Goal: Information Seeking & Learning: Learn about a topic

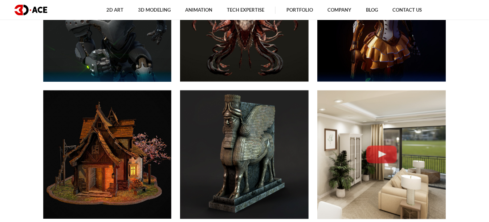
scroll to position [387, 0]
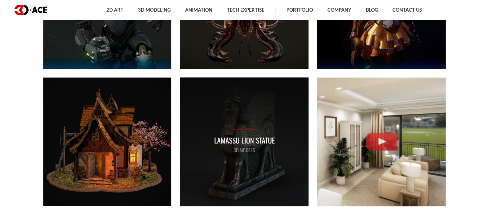
click at [230, 119] on div "Lamassu lion statue 3D MODELS" at bounding box center [244, 142] width 128 height 128
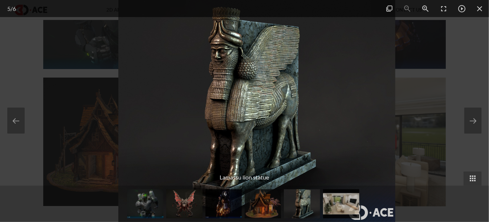
drag, startPoint x: 240, startPoint y: 109, endPoint x: 252, endPoint y: 104, distance: 13.1
click at [252, 104] on img at bounding box center [256, 111] width 277 height 222
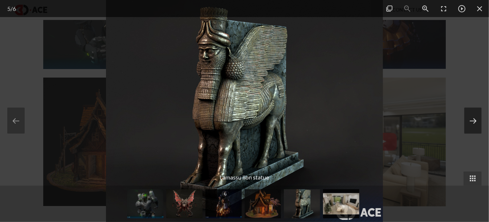
click at [466, 118] on button at bounding box center [472, 120] width 17 height 26
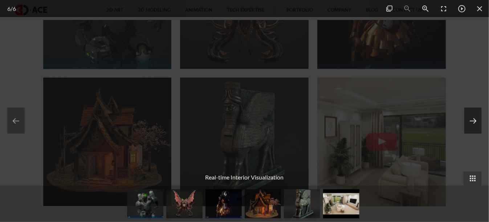
click at [466, 118] on button at bounding box center [472, 120] width 17 height 26
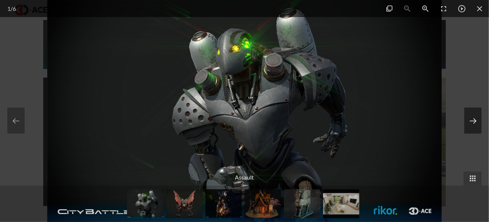
click at [466, 118] on button at bounding box center [472, 120] width 17 height 26
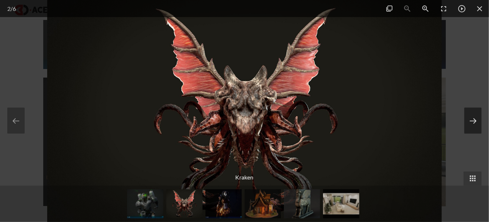
click at [466, 118] on button at bounding box center [472, 120] width 17 height 26
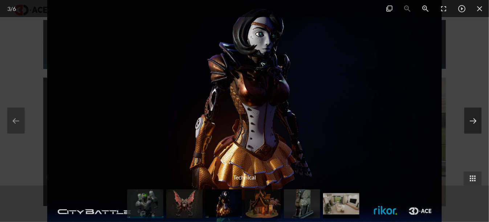
click at [466, 118] on button at bounding box center [472, 120] width 17 height 26
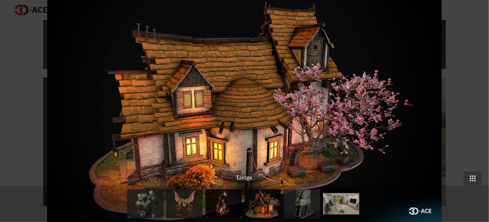
click at [466, 118] on div at bounding box center [244, 111] width 489 height 222
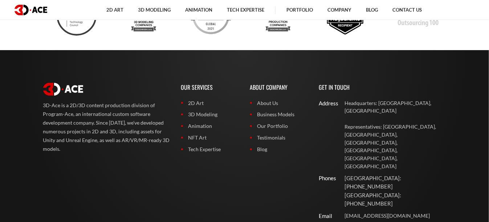
scroll to position [2853, 0]
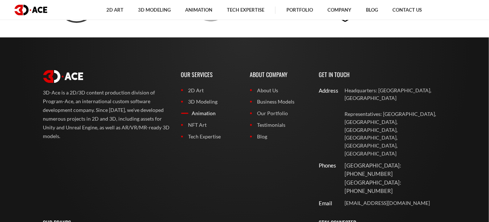
click at [204, 112] on link "Animation" at bounding box center [210, 113] width 58 height 8
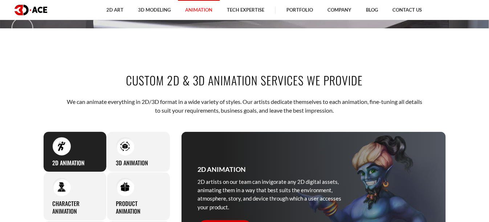
scroll to position [242, 0]
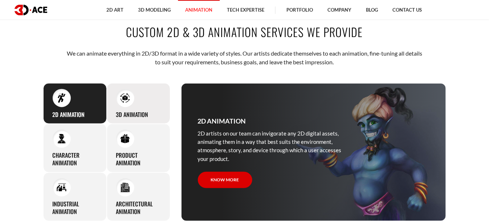
click at [135, 120] on div "3D Animation Regardless of your product’s type, whether an application or game,…" at bounding box center [138, 103] width 63 height 41
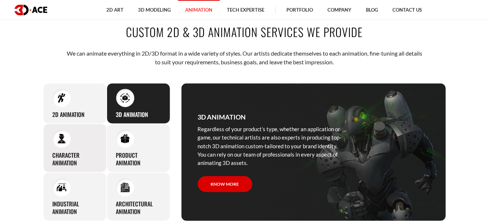
click at [102, 139] on div "Character animation 3D-Ace artists bring characters to life through various ani…" at bounding box center [74, 148] width 63 height 49
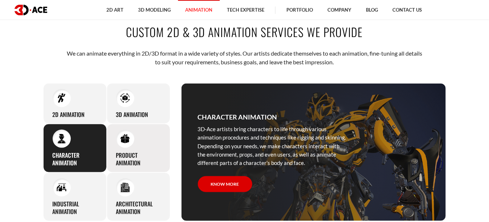
click at [115, 140] on div "Product animation Thanks to deep knowledge and skills in animation, 3D-Ace arti…" at bounding box center [138, 148] width 63 height 49
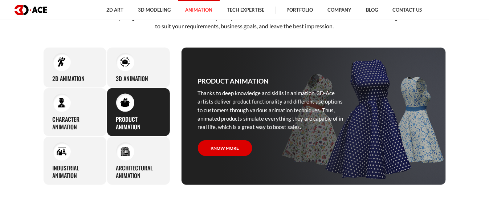
scroll to position [290, 0]
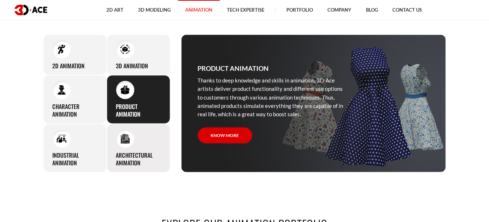
click at [117, 140] on div at bounding box center [125, 138] width 18 height 18
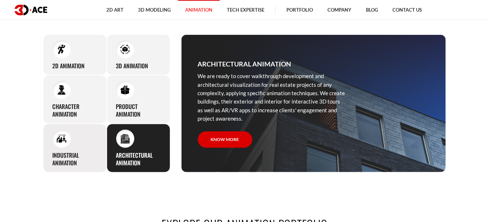
click at [96, 140] on div "Industrial animation 3D-Ace artists master all the knowledge and expertise requ…" at bounding box center [74, 148] width 63 height 49
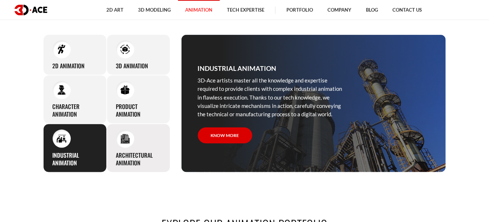
click at [114, 140] on div "Architectural animation We are ready to cover walkthrough development and archi…" at bounding box center [138, 148] width 63 height 49
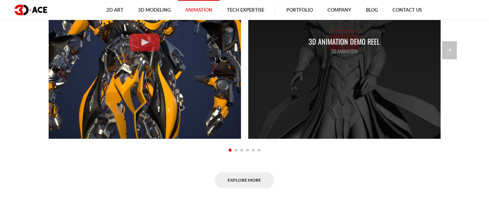
scroll to position [628, 0]
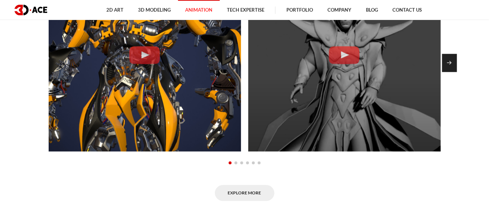
click at [455, 62] on div "Next slide" at bounding box center [449, 63] width 15 height 18
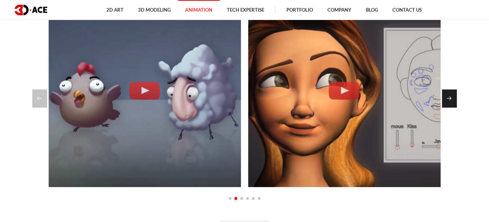
scroll to position [580, 0]
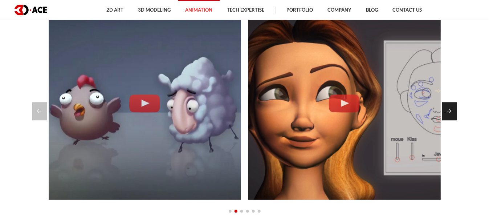
click at [448, 110] on div "Next slide" at bounding box center [449, 111] width 15 height 18
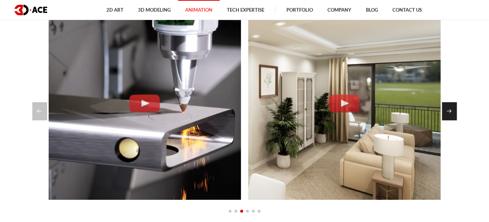
click at [448, 110] on div "Next slide" at bounding box center [449, 111] width 15 height 18
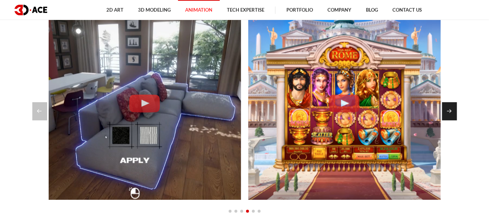
click at [448, 110] on div "Next slide" at bounding box center [449, 111] width 15 height 18
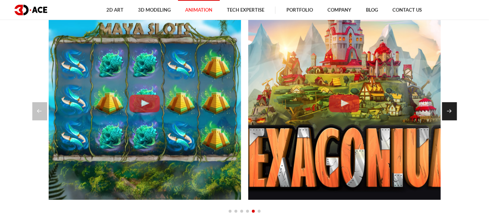
click at [448, 110] on div "Next slide" at bounding box center [449, 111] width 15 height 18
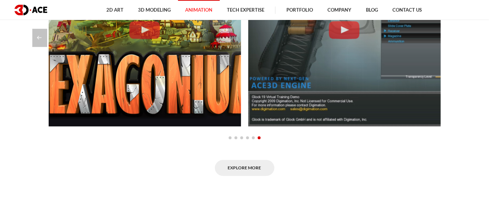
scroll to position [677, 0]
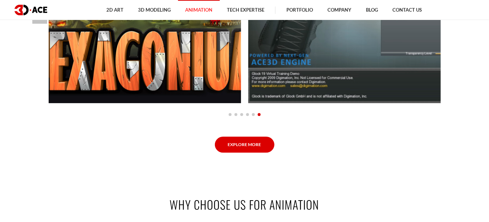
click at [252, 139] on link "Explore More" at bounding box center [244, 144] width 59 height 16
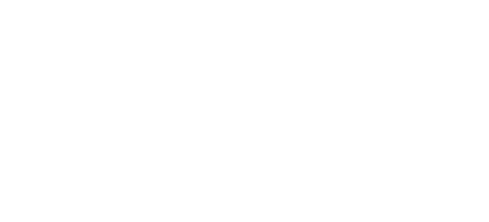
scroll to position [725, 0]
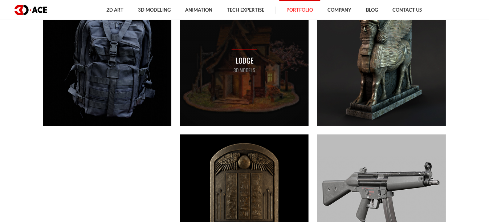
scroll to position [1499, 0]
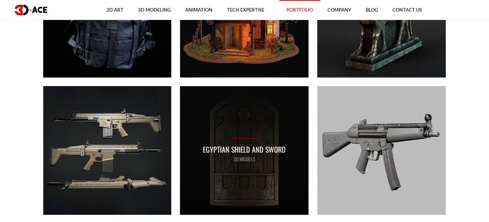
click at [246, 125] on div "Egyptian shield and sword 3D MODELS" at bounding box center [244, 150] width 128 height 128
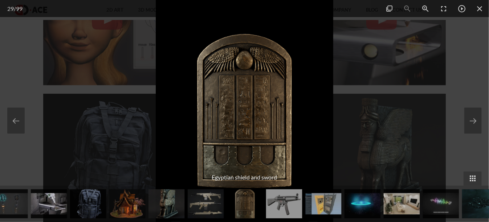
scroll to position [1402, 0]
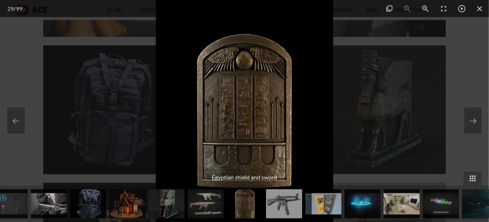
click at [256, 119] on img at bounding box center [244, 111] width 177 height 222
click at [470, 115] on button at bounding box center [472, 120] width 17 height 26
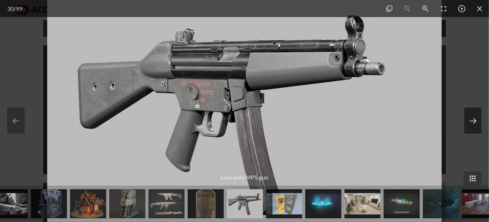
click at [470, 115] on button at bounding box center [472, 120] width 17 height 26
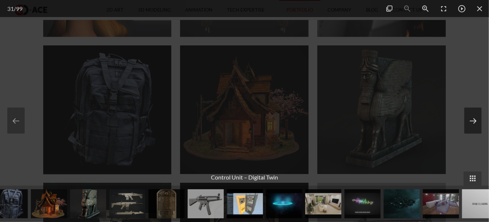
click at [469, 115] on button at bounding box center [472, 120] width 17 height 26
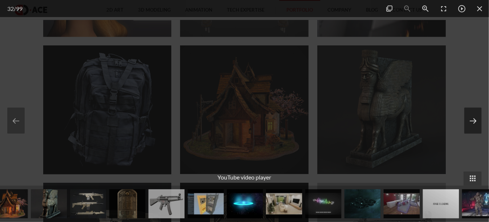
click at [469, 115] on button at bounding box center [472, 120] width 17 height 26
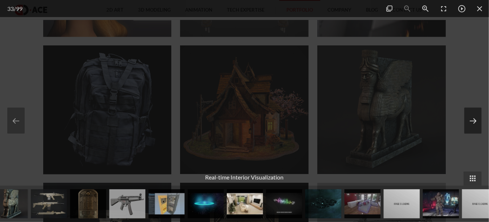
click at [469, 115] on button at bounding box center [472, 120] width 17 height 26
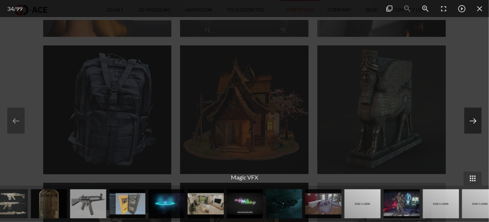
click at [469, 115] on button at bounding box center [472, 120] width 17 height 26
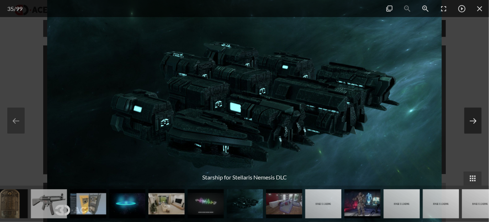
click at [469, 115] on button at bounding box center [472, 120] width 17 height 26
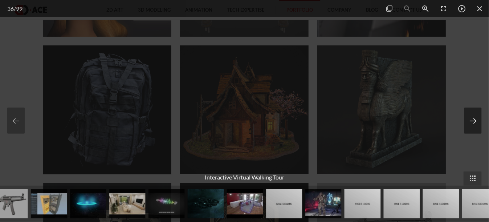
click at [469, 115] on button at bounding box center [472, 120] width 17 height 26
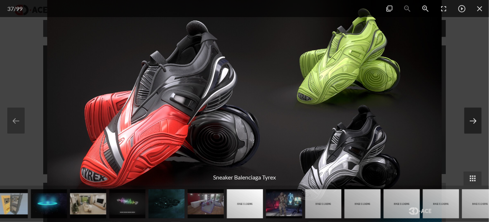
click at [469, 115] on button at bounding box center [472, 120] width 17 height 26
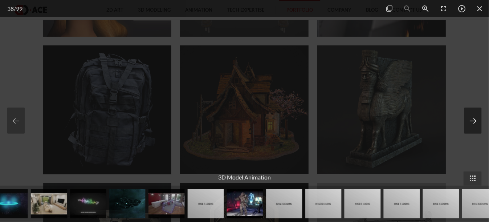
click at [469, 115] on button at bounding box center [472, 120] width 17 height 26
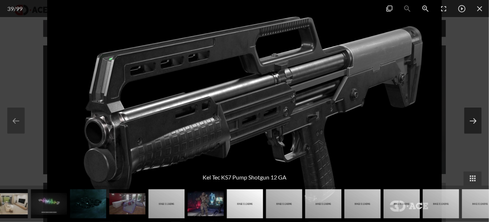
click at [469, 115] on button at bounding box center [472, 120] width 17 height 26
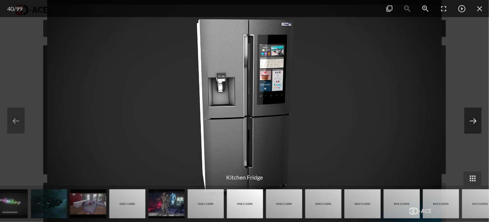
click at [469, 115] on button at bounding box center [472, 120] width 17 height 26
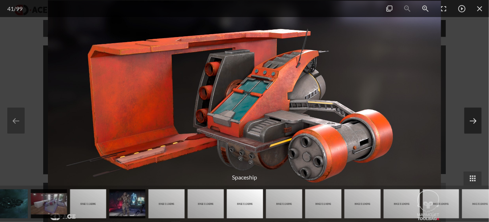
click at [469, 115] on button at bounding box center [472, 120] width 17 height 26
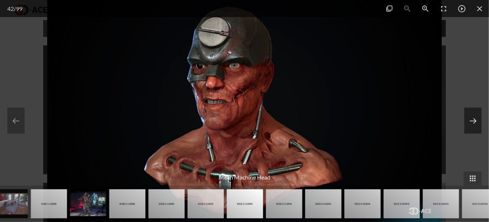
click at [469, 115] on button at bounding box center [472, 120] width 17 height 26
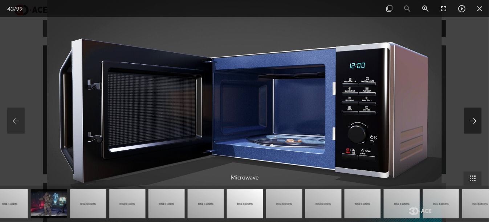
click at [469, 115] on button at bounding box center [472, 120] width 17 height 26
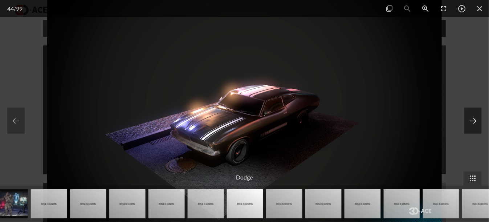
click at [469, 115] on button at bounding box center [472, 120] width 17 height 26
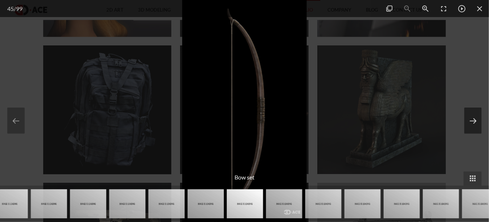
click at [469, 115] on button at bounding box center [472, 120] width 17 height 26
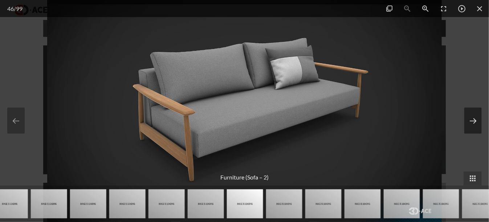
click at [469, 115] on button at bounding box center [472, 120] width 17 height 26
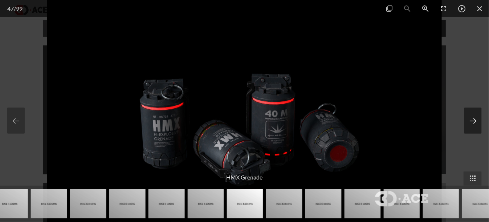
click at [469, 115] on button at bounding box center [472, 120] width 17 height 26
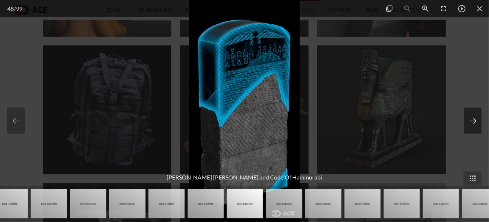
click at [469, 115] on button at bounding box center [472, 120] width 17 height 26
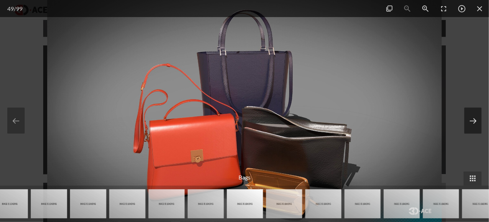
click at [469, 115] on button at bounding box center [472, 120] width 17 height 26
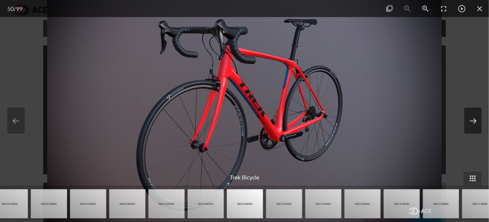
click at [469, 115] on button at bounding box center [472, 120] width 17 height 26
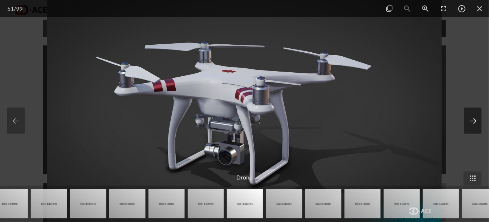
click at [469, 115] on button at bounding box center [472, 120] width 17 height 26
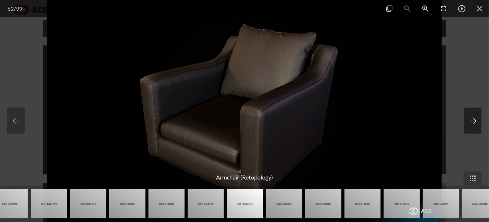
click at [469, 115] on button at bounding box center [472, 120] width 17 height 26
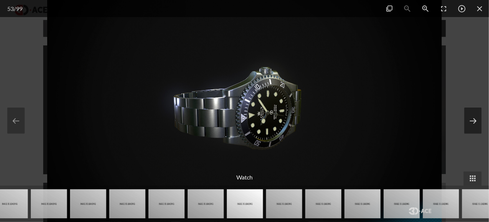
click at [469, 114] on button at bounding box center [472, 120] width 17 height 26
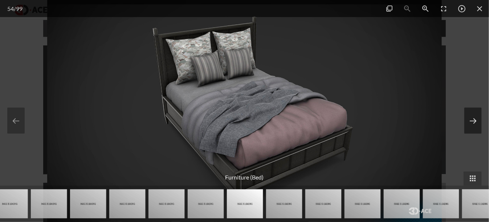
click at [469, 114] on button at bounding box center [472, 120] width 17 height 26
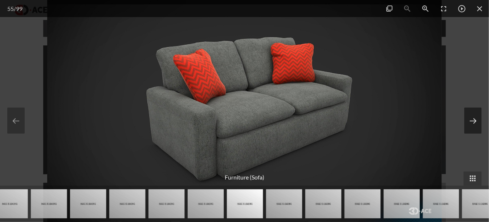
click at [469, 114] on button at bounding box center [472, 120] width 17 height 26
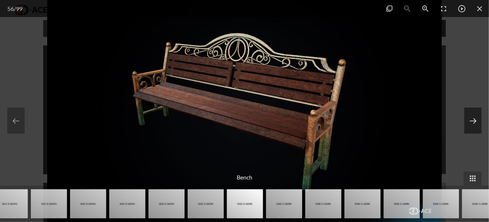
click at [469, 114] on button at bounding box center [472, 120] width 17 height 26
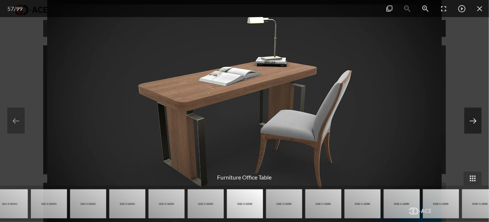
click at [469, 114] on button at bounding box center [472, 120] width 17 height 26
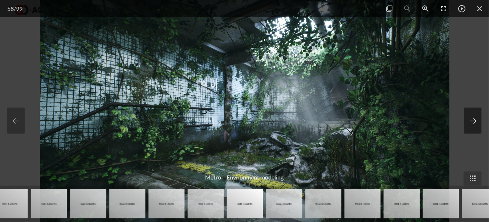
click at [469, 114] on button at bounding box center [472, 120] width 17 height 26
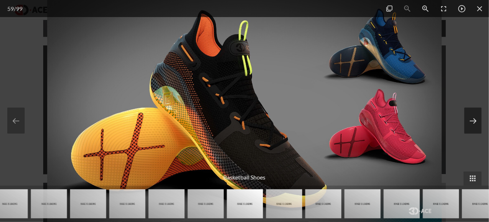
click at [469, 114] on button at bounding box center [472, 120] width 17 height 26
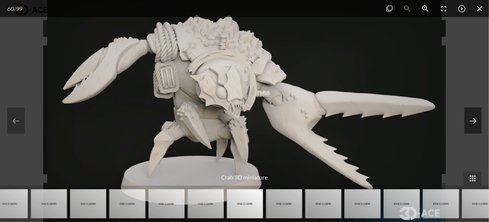
click at [469, 114] on button at bounding box center [472, 120] width 17 height 26
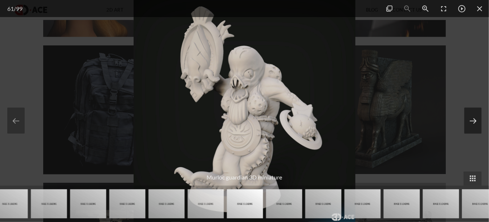
click at [469, 114] on button at bounding box center [472, 120] width 17 height 26
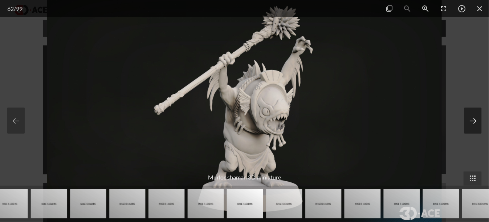
click at [469, 114] on button at bounding box center [472, 120] width 17 height 26
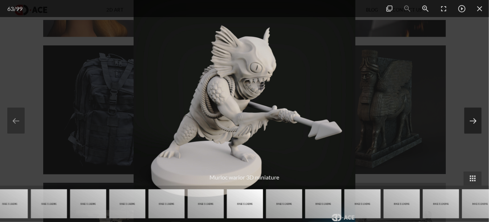
click at [469, 114] on button at bounding box center [472, 120] width 17 height 26
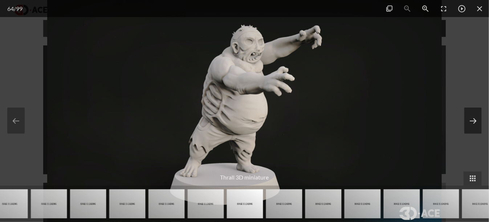
click at [469, 114] on button at bounding box center [472, 120] width 17 height 26
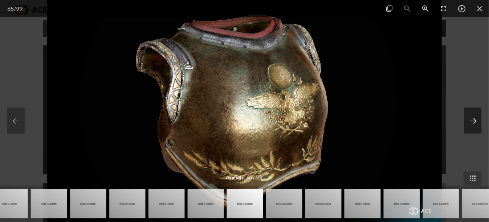
click at [476, 110] on button at bounding box center [472, 120] width 17 height 26
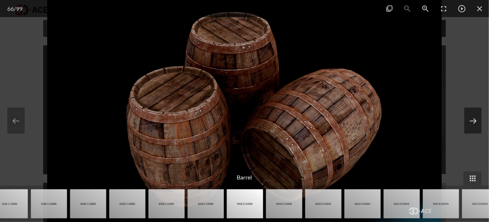
click at [475, 111] on button at bounding box center [472, 120] width 17 height 26
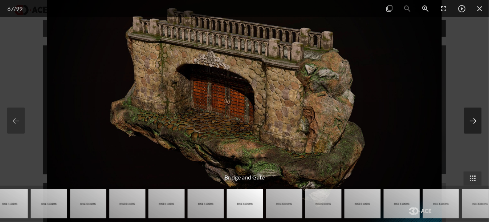
click at [474, 111] on button at bounding box center [472, 120] width 17 height 26
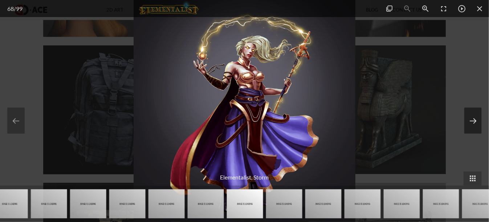
click at [474, 111] on button at bounding box center [472, 120] width 17 height 26
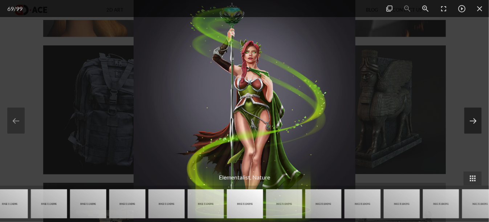
click at [474, 111] on button at bounding box center [472, 120] width 17 height 26
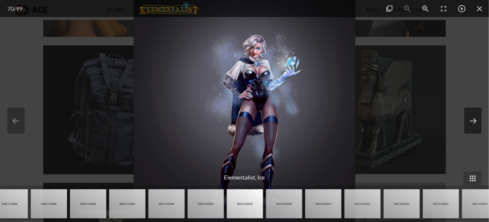
click at [474, 111] on button at bounding box center [472, 120] width 17 height 26
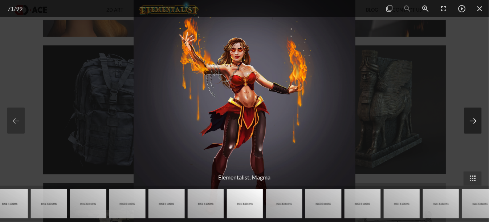
click at [474, 111] on button at bounding box center [472, 120] width 17 height 26
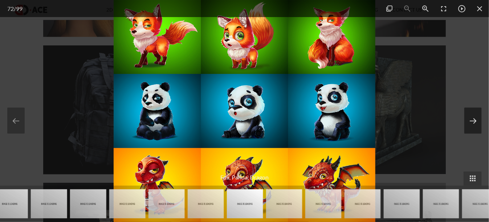
click at [474, 111] on button at bounding box center [472, 120] width 17 height 26
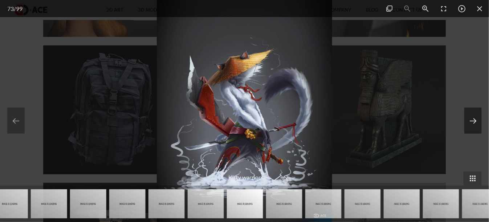
click at [474, 111] on button at bounding box center [472, 120] width 17 height 26
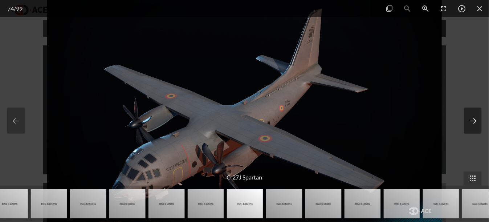
click at [474, 111] on button at bounding box center [472, 120] width 17 height 26
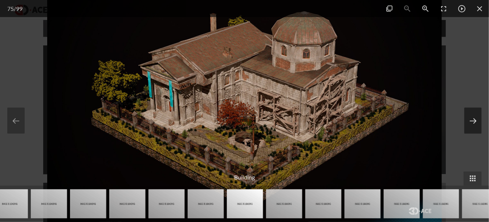
click at [474, 111] on button at bounding box center [472, 120] width 17 height 26
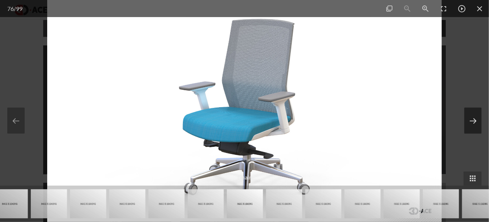
click at [474, 111] on button at bounding box center [472, 120] width 17 height 26
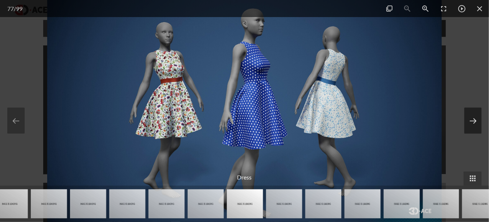
click at [474, 111] on button at bounding box center [472, 120] width 17 height 26
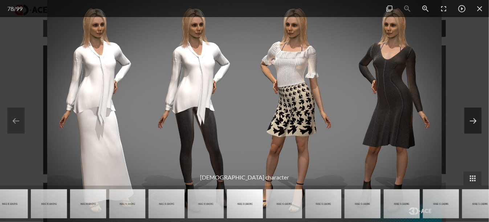
click at [474, 111] on button at bounding box center [472, 120] width 17 height 26
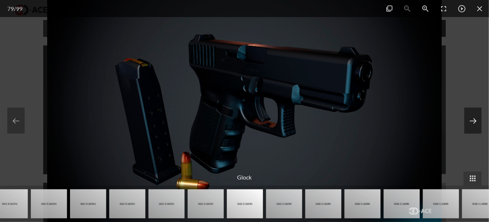
click at [474, 111] on button at bounding box center [472, 120] width 17 height 26
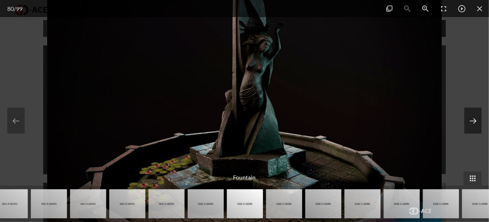
click at [474, 111] on button at bounding box center [472, 120] width 17 height 26
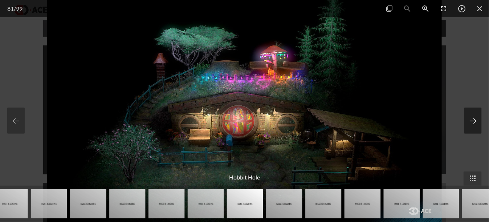
click at [474, 111] on button at bounding box center [472, 120] width 17 height 26
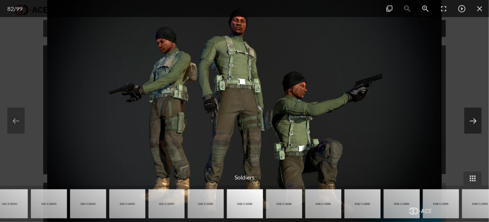
click at [474, 111] on button at bounding box center [472, 120] width 17 height 26
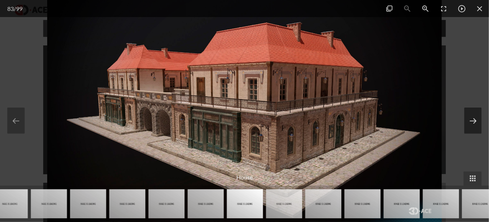
click at [474, 111] on button at bounding box center [472, 120] width 17 height 26
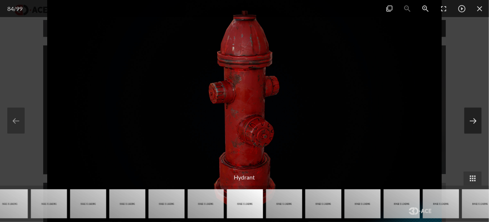
click at [474, 111] on button at bounding box center [472, 120] width 17 height 26
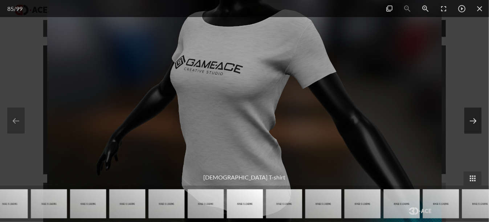
click at [474, 111] on button at bounding box center [472, 120] width 17 height 26
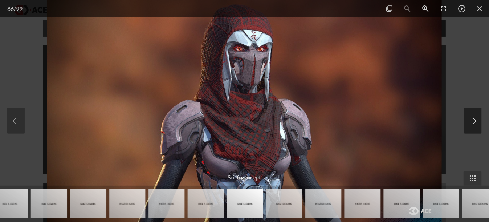
click at [474, 111] on button at bounding box center [472, 120] width 17 height 26
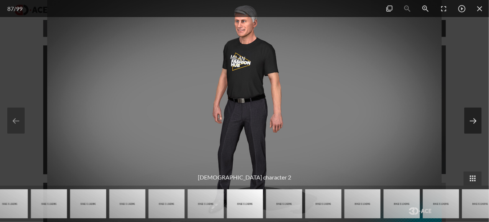
click at [474, 111] on button at bounding box center [472, 120] width 17 height 26
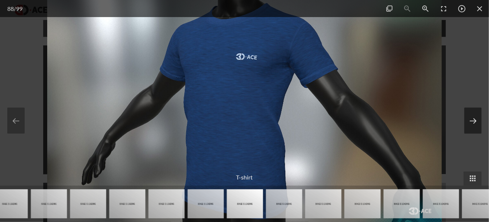
click at [474, 111] on button at bounding box center [472, 120] width 17 height 26
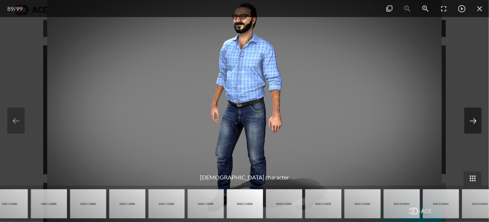
click at [474, 111] on button at bounding box center [472, 120] width 17 height 26
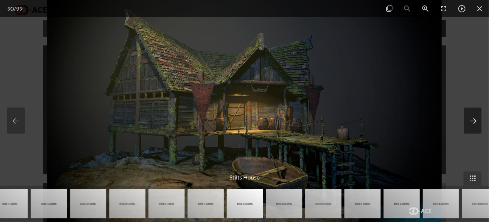
click at [474, 111] on button at bounding box center [472, 120] width 17 height 26
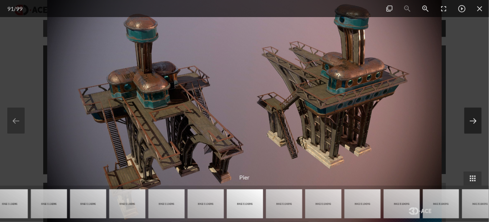
click at [474, 111] on button at bounding box center [472, 120] width 17 height 26
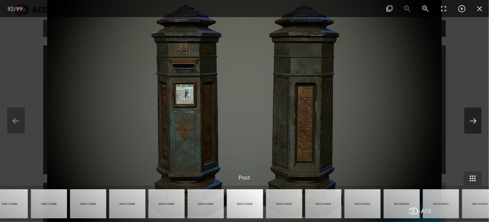
click at [472, 113] on button at bounding box center [472, 120] width 17 height 26
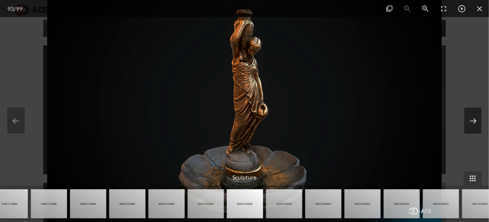
click at [472, 113] on button at bounding box center [472, 120] width 17 height 26
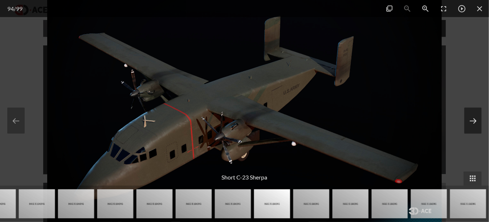
click at [472, 113] on button at bounding box center [472, 120] width 17 height 26
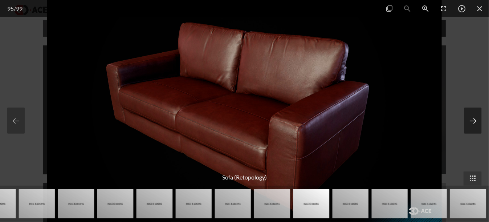
click at [472, 113] on button at bounding box center [472, 120] width 17 height 26
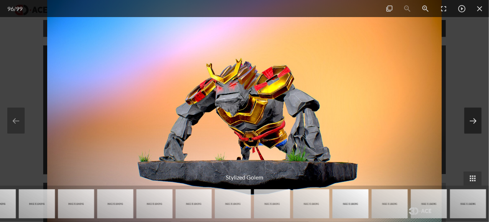
click at [472, 113] on button at bounding box center [472, 120] width 17 height 26
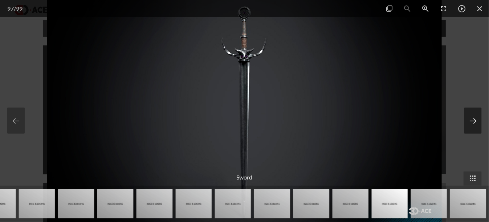
click at [471, 113] on button at bounding box center [472, 120] width 17 height 26
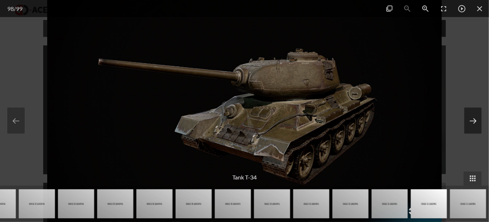
click at [471, 113] on button at bounding box center [472, 120] width 17 height 26
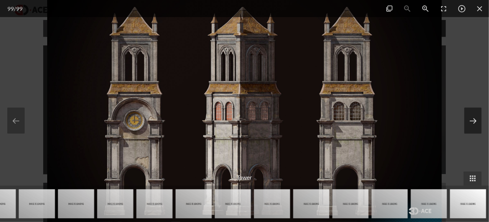
click at [471, 113] on button at bounding box center [472, 120] width 17 height 26
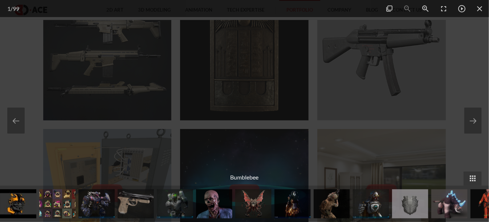
scroll to position [1596, 0]
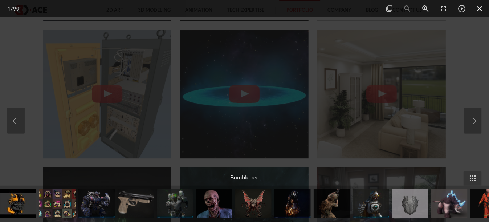
click at [475, 9] on span at bounding box center [479, 8] width 18 height 17
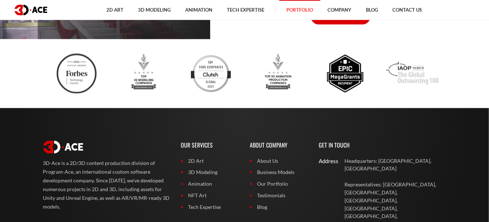
scroll to position [5222, 0]
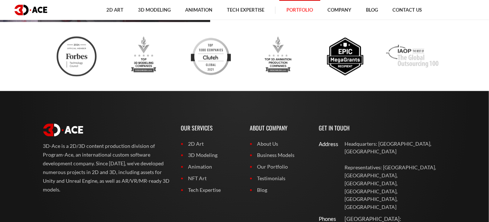
click at [261, 188] on link "Blog" at bounding box center [279, 190] width 58 height 8
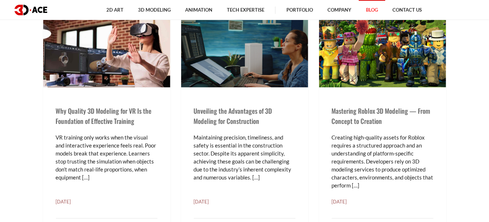
scroll to position [290, 0]
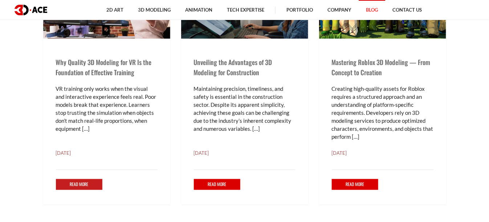
click at [96, 179] on link "Read More" at bounding box center [79, 184] width 47 height 11
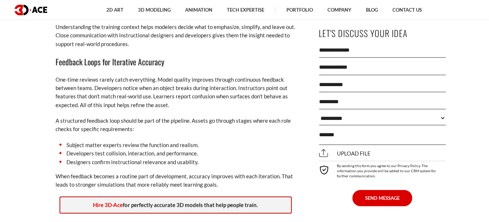
scroll to position [4884, 0]
